Goal: Task Accomplishment & Management: Manage account settings

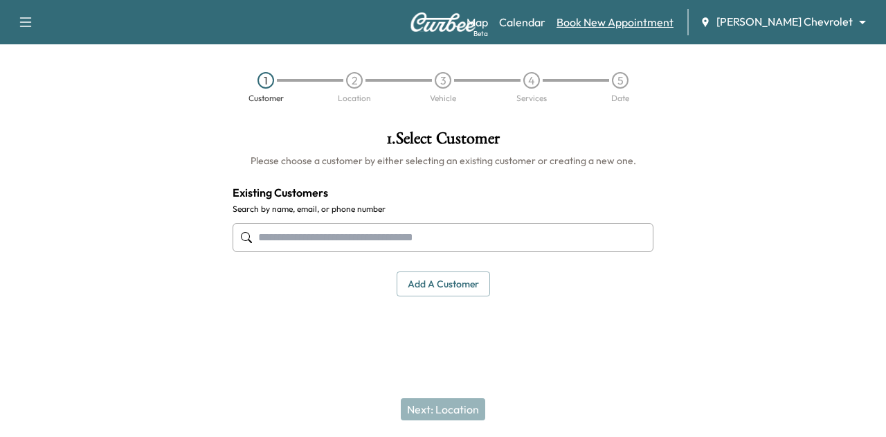
click at [647, 26] on link "Book New Appointment" at bounding box center [615, 22] width 117 height 17
click at [546, 19] on link "Calendar" at bounding box center [522, 22] width 46 height 17
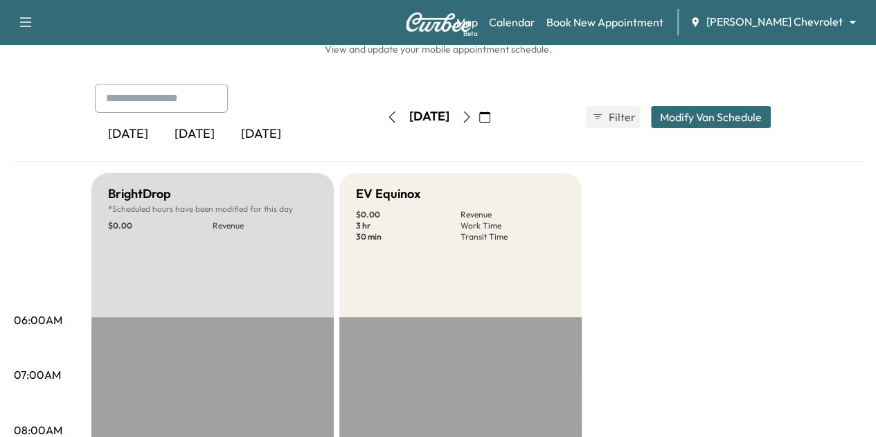
click at [472, 118] on icon "button" at bounding box center [466, 116] width 11 height 11
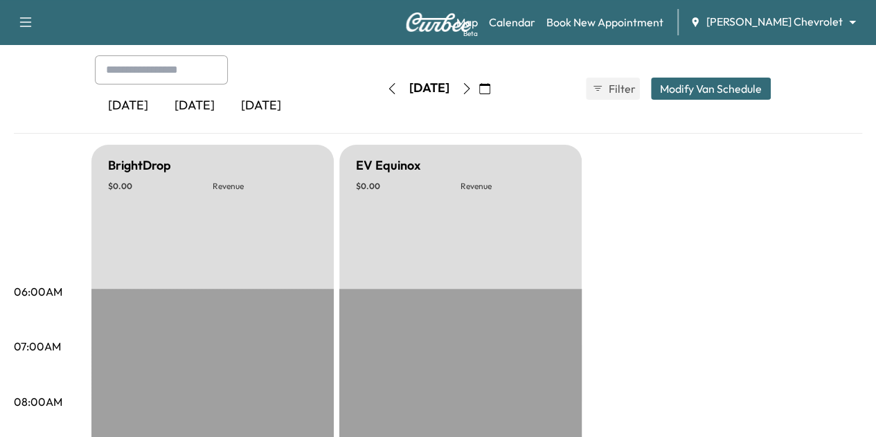
scroll to position [56, 0]
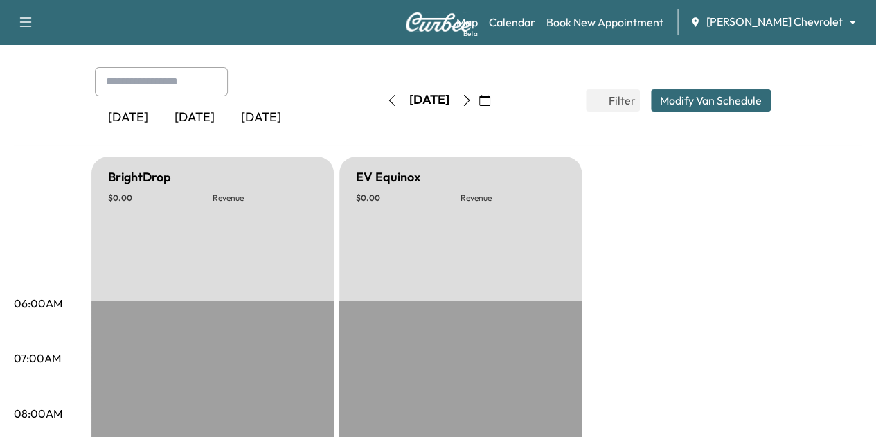
click at [472, 95] on icon "button" at bounding box center [466, 100] width 11 height 11
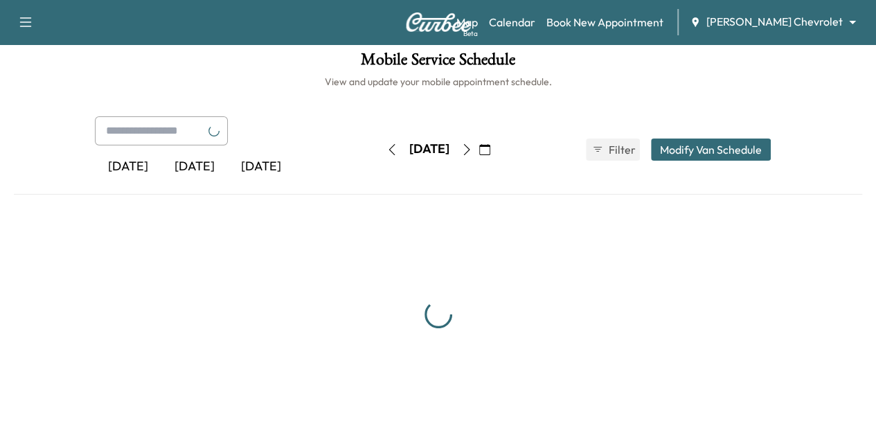
scroll to position [56, 0]
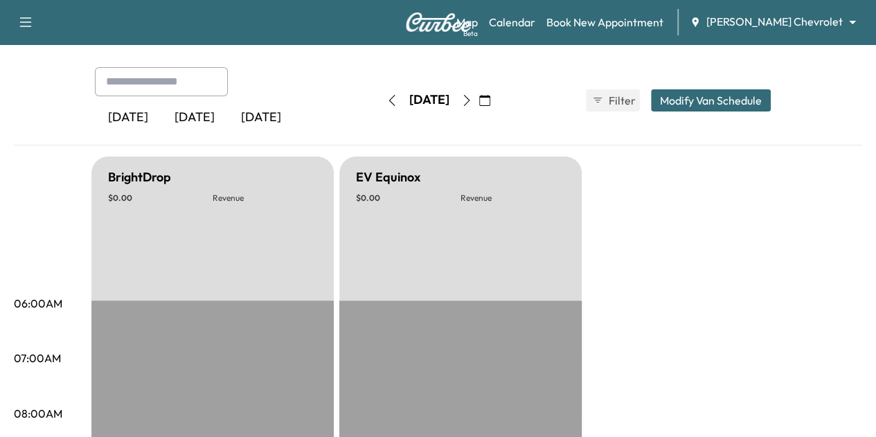
click at [496, 111] on div "[DATE] August 2025 S M T W T F S 27 28 29 30 31 1 2 3 4 5 6 7 8 9 10 11 12 13 1…" at bounding box center [438, 100] width 116 height 44
click at [472, 100] on icon "button" at bounding box center [466, 100] width 11 height 11
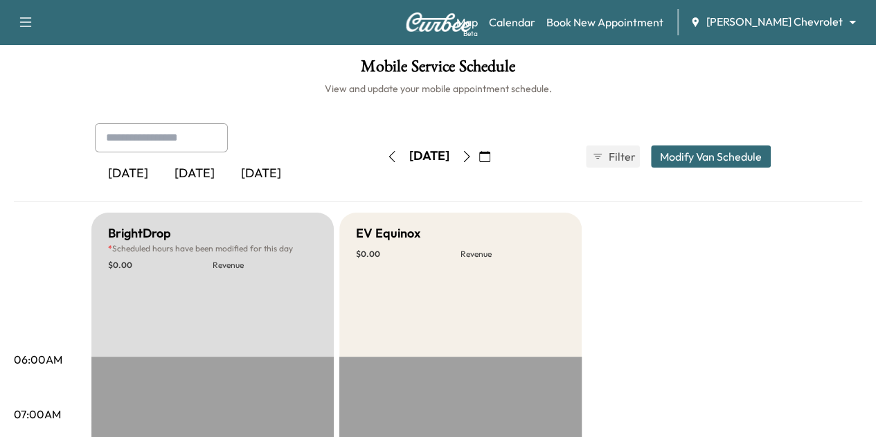
click at [386, 157] on icon "button" at bounding box center [391, 156] width 11 height 11
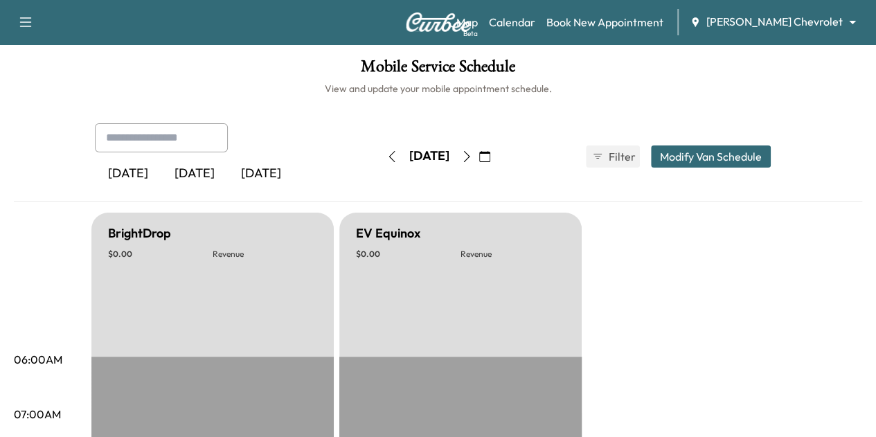
click at [490, 157] on icon "button" at bounding box center [484, 156] width 11 height 11
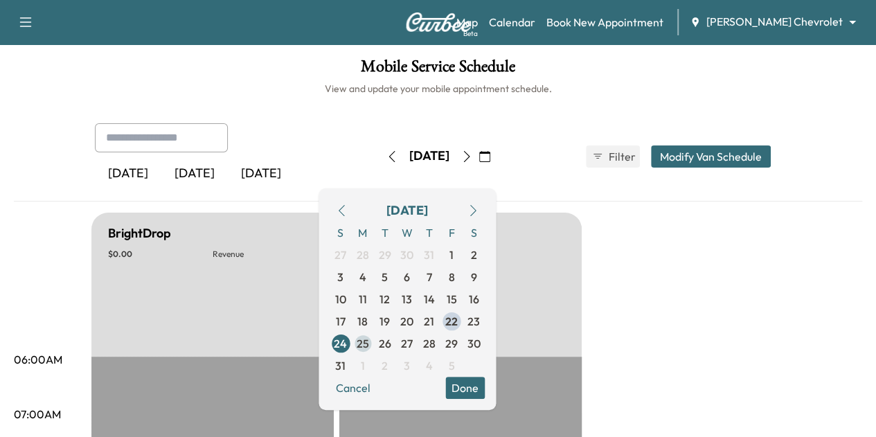
click at [369, 343] on span "25" at bounding box center [363, 343] width 12 height 17
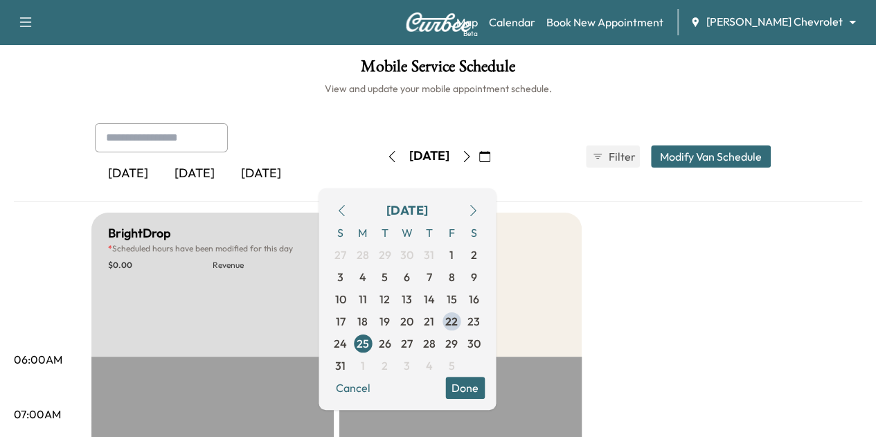
click at [820, 28] on body "Support Log Out Map Beta Calendar Book New Appointment [PERSON_NAME] Chevrolet …" at bounding box center [438, 218] width 876 height 437
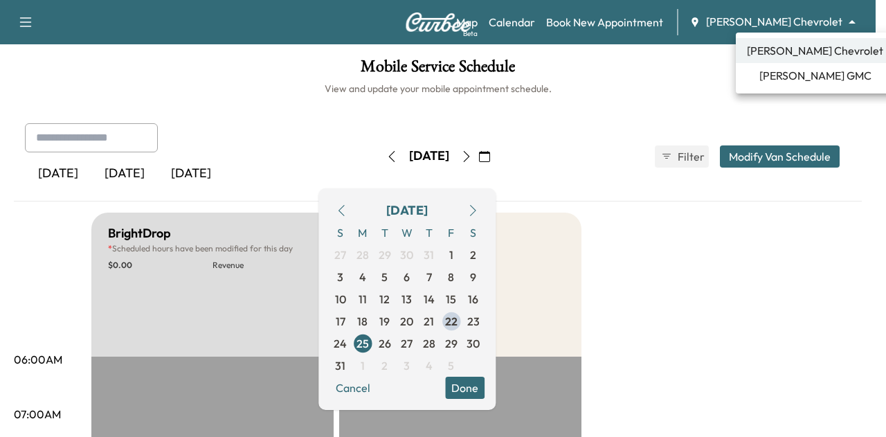
click at [809, 75] on span "[PERSON_NAME] GMC" at bounding box center [815, 75] width 112 height 17
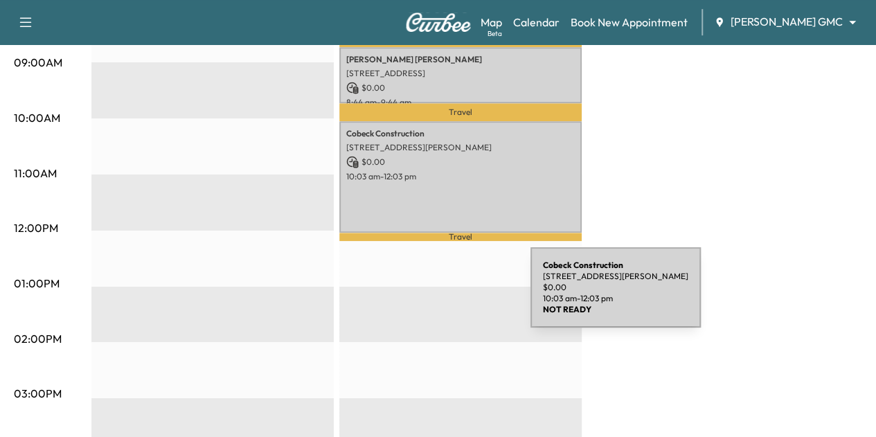
scroll to position [457, 0]
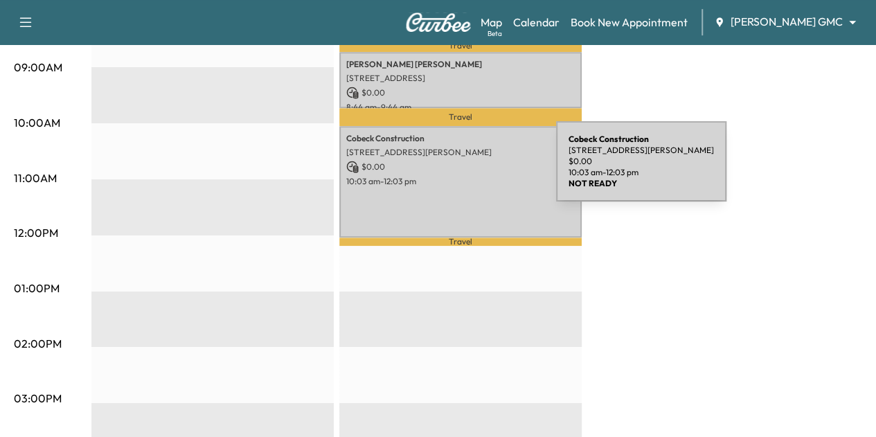
click at [452, 170] on div "Cobeck Construction [STREET_ADDRESS][PERSON_NAME] $ 0.00 10:03 am - 12:03 pm" at bounding box center [460, 182] width 242 height 112
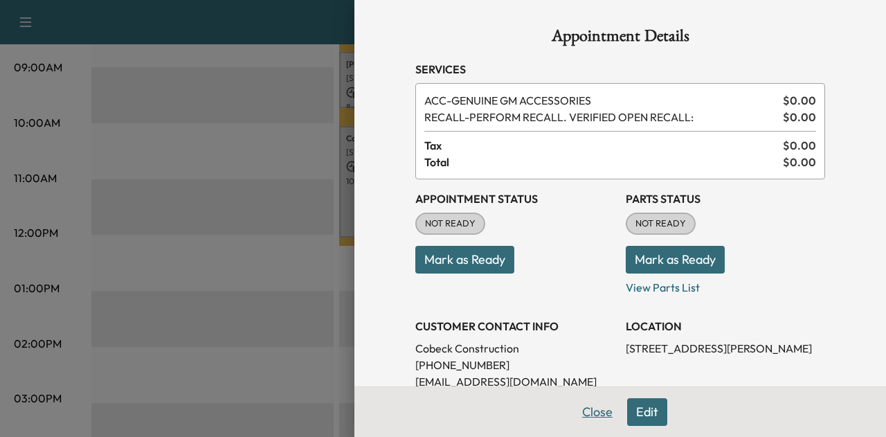
click at [585, 419] on button "Close" at bounding box center [597, 412] width 48 height 28
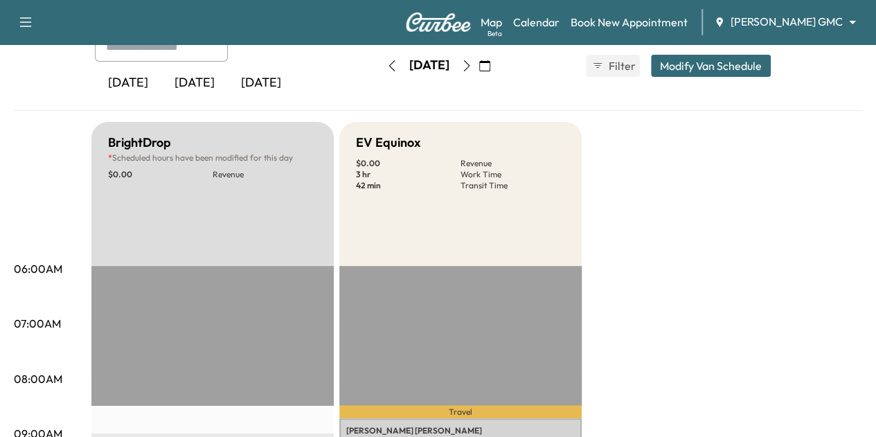
click at [478, 71] on button "button" at bounding box center [467, 66] width 24 height 22
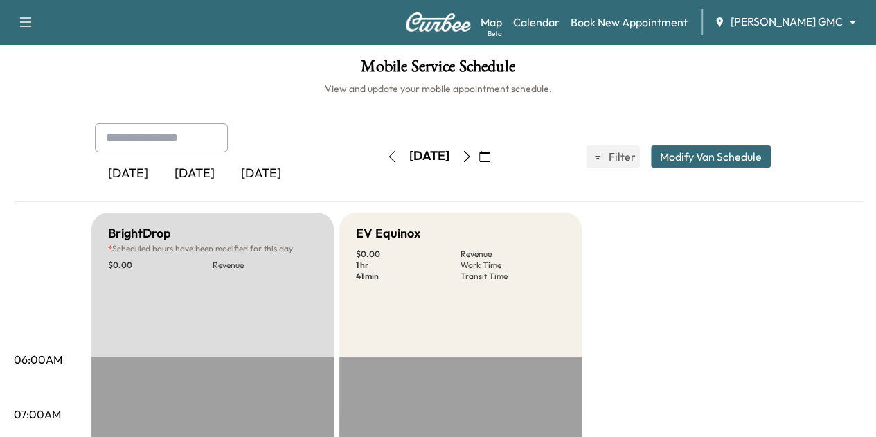
click at [472, 154] on icon "button" at bounding box center [466, 156] width 11 height 11
click at [472, 152] on icon "button" at bounding box center [466, 156] width 11 height 11
click at [380, 162] on button "button" at bounding box center [392, 156] width 24 height 22
click at [386, 156] on icon "button" at bounding box center [391, 156] width 11 height 11
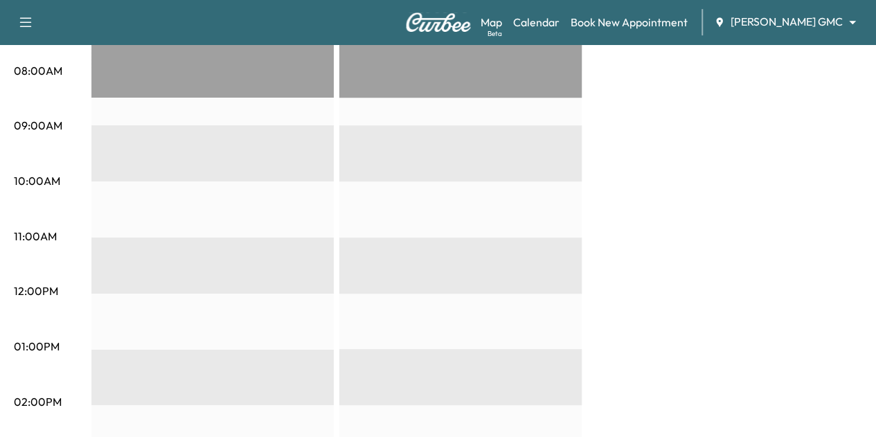
scroll to position [87, 0]
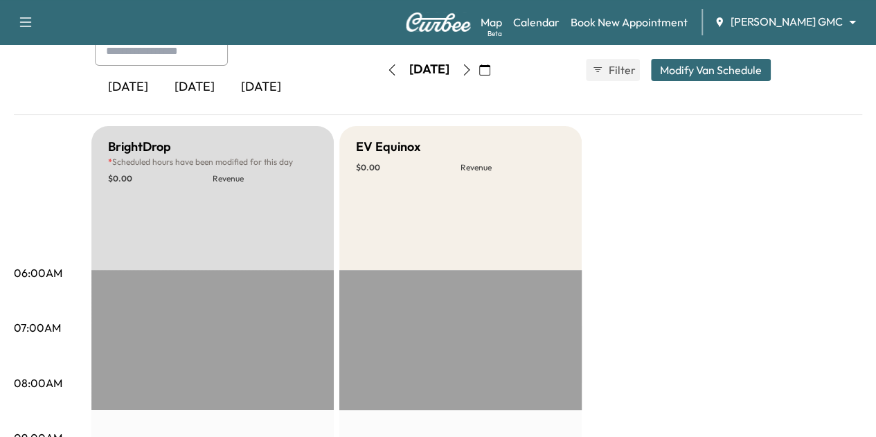
click at [781, 28] on body "Support Log Out Map Beta Calendar Book New Appointment [PERSON_NAME] GMC ******…" at bounding box center [438, 131] width 876 height 437
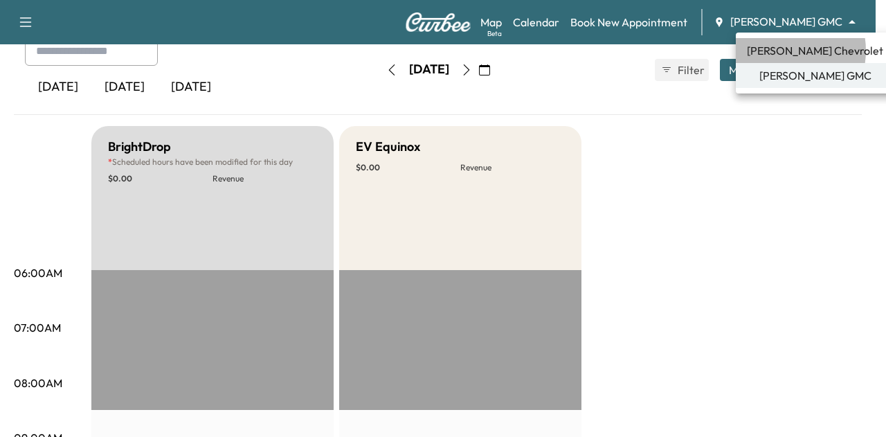
click at [780, 51] on span "[PERSON_NAME] Chevrolet" at bounding box center [815, 50] width 136 height 17
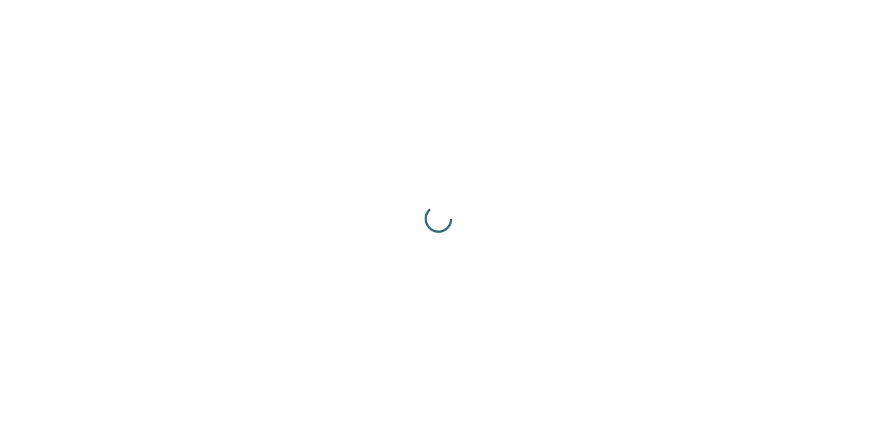
scroll to position [0, 0]
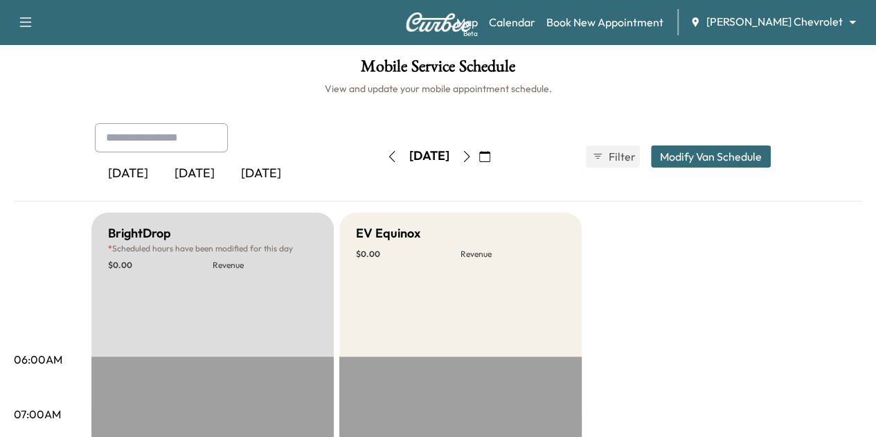
click at [380, 161] on button "button" at bounding box center [392, 156] width 24 height 22
click at [472, 160] on icon "button" at bounding box center [466, 156] width 11 height 11
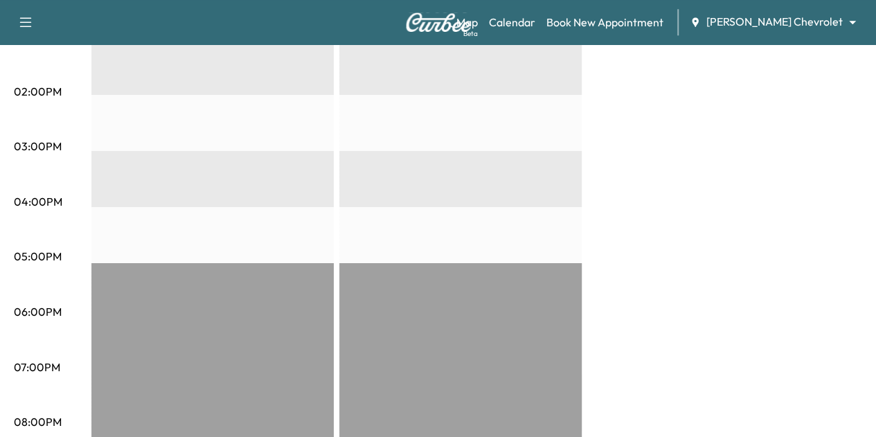
scroll to position [710, 0]
click at [613, 19] on link "Book New Appointment" at bounding box center [604, 22] width 117 height 17
